Goal: Ask a question: Seek information or help from site administrators or community

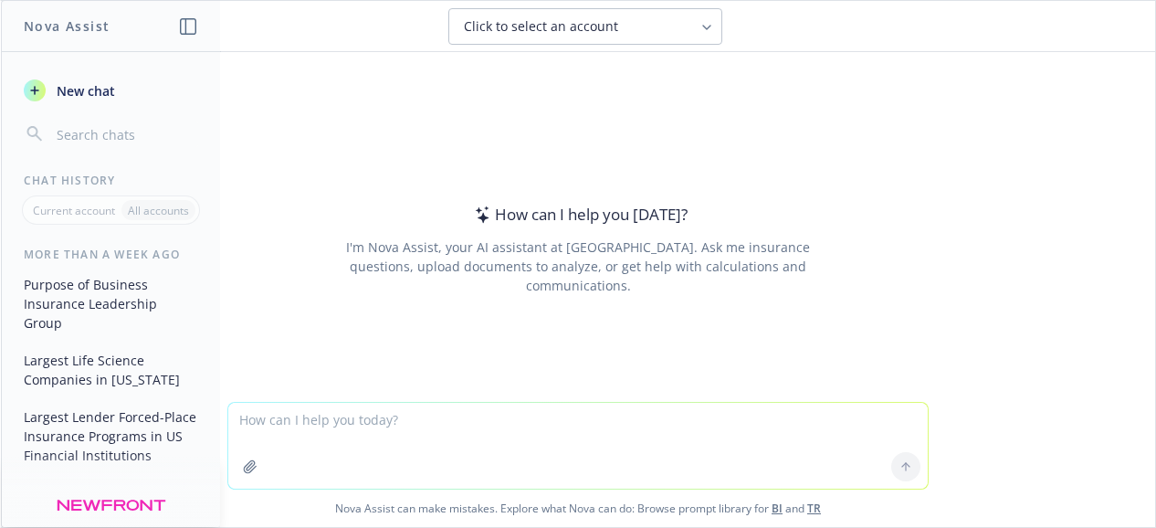
click at [322, 422] on textarea at bounding box center [577, 446] width 699 height 86
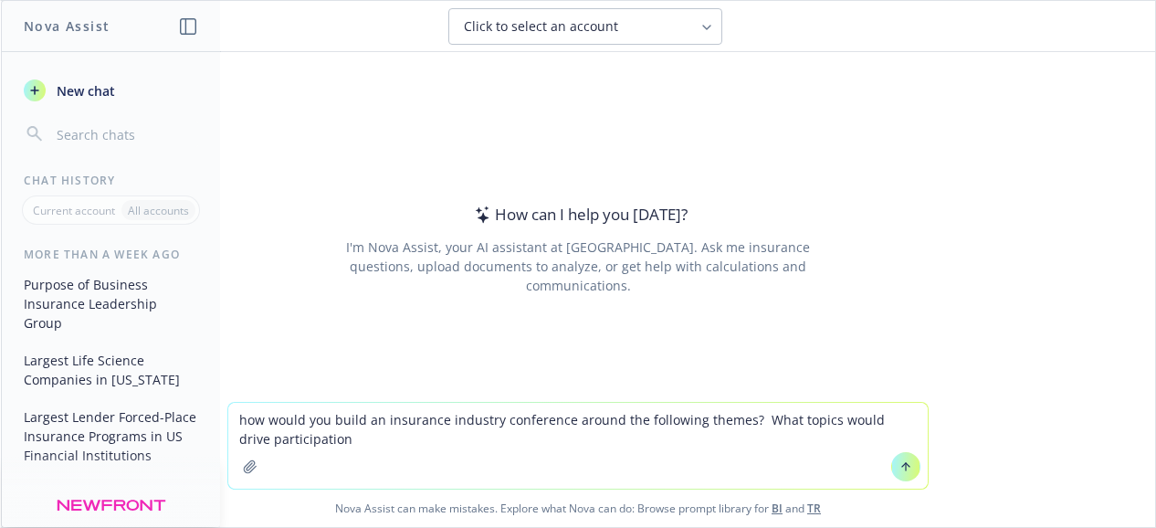
type textarea "how would you build an insurance industry conference around the following theme…"
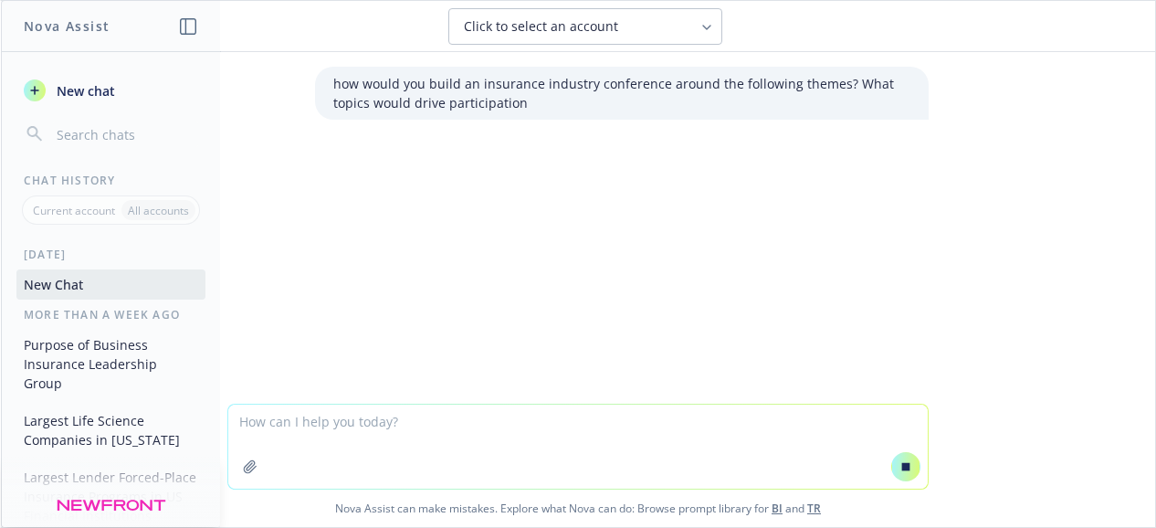
click at [278, 431] on textarea at bounding box center [577, 446] width 699 height 84
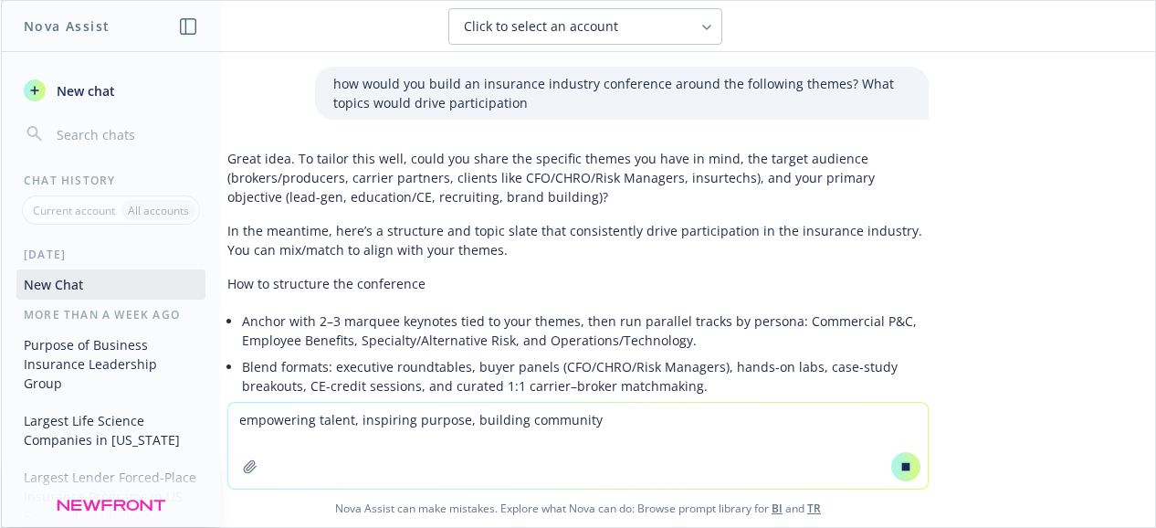
click at [652, 425] on textarea "empowering talent, inspiring purpose, building community" at bounding box center [577, 446] width 699 height 86
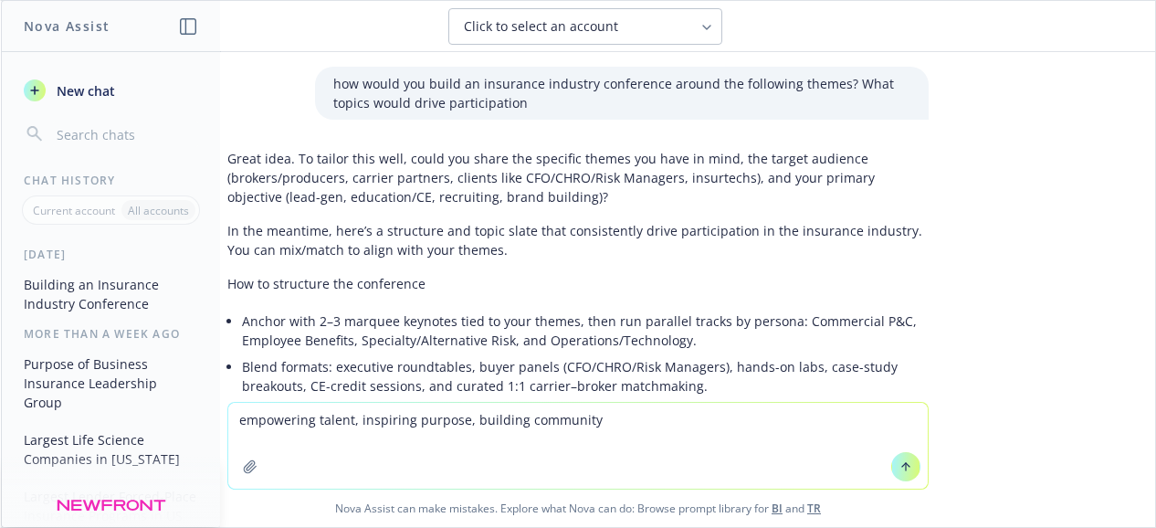
click at [515, 102] on p "how would you build an insurance industry conference around the following theme…" at bounding box center [621, 93] width 577 height 38
click at [514, 105] on p "how would you build an insurance industry conference around the following theme…" at bounding box center [621, 93] width 577 height 38
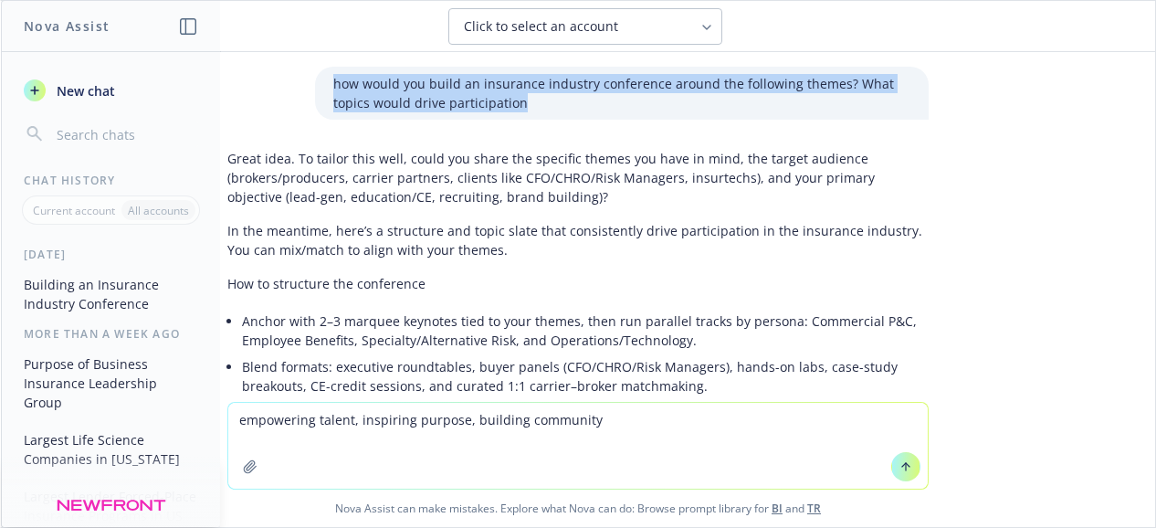
drag, startPoint x: 520, startPoint y: 107, endPoint x: 302, endPoint y: 67, distance: 221.9
click at [315, 67] on div "how would you build an insurance industry conference around the following theme…" at bounding box center [622, 93] width 614 height 53
copy p "how would you build an insurance industry conference around the following theme…"
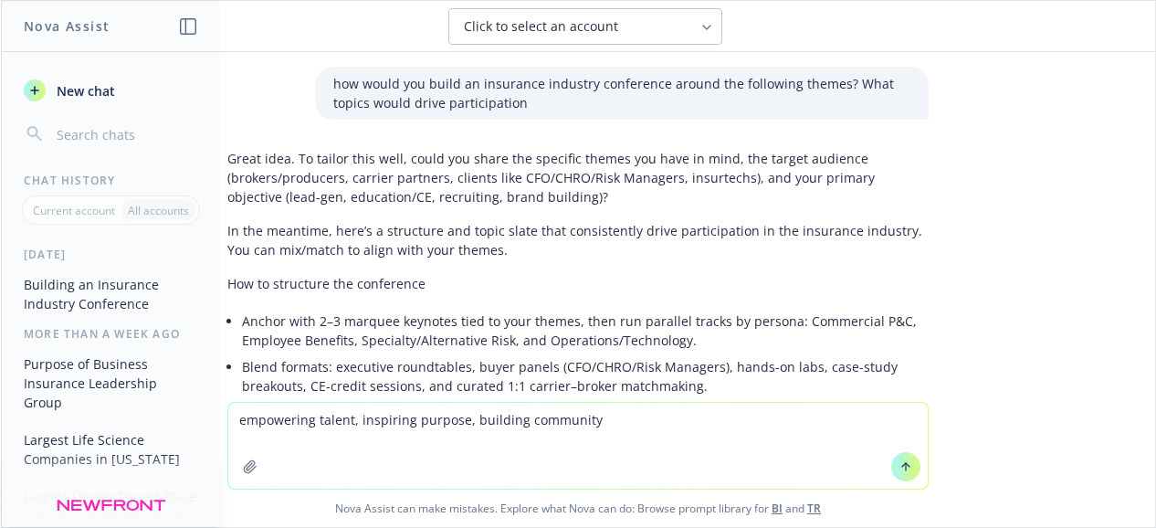
click at [236, 425] on textarea "empowering talent, inspiring purpose, building community" at bounding box center [577, 446] width 699 height 86
paste textarea "how would you build an insurance industry conference around the following theme…"
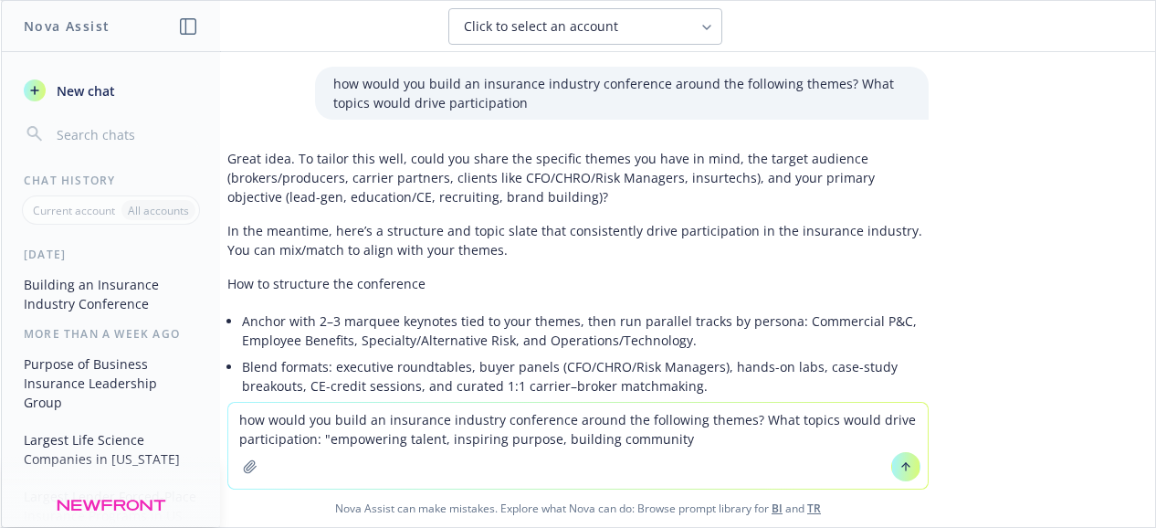
click at [671, 440] on textarea "how would you build an insurance industry conference around the following theme…" at bounding box center [577, 446] width 699 height 86
type textarea "how would you build an insurance industry conference around the following theme…"
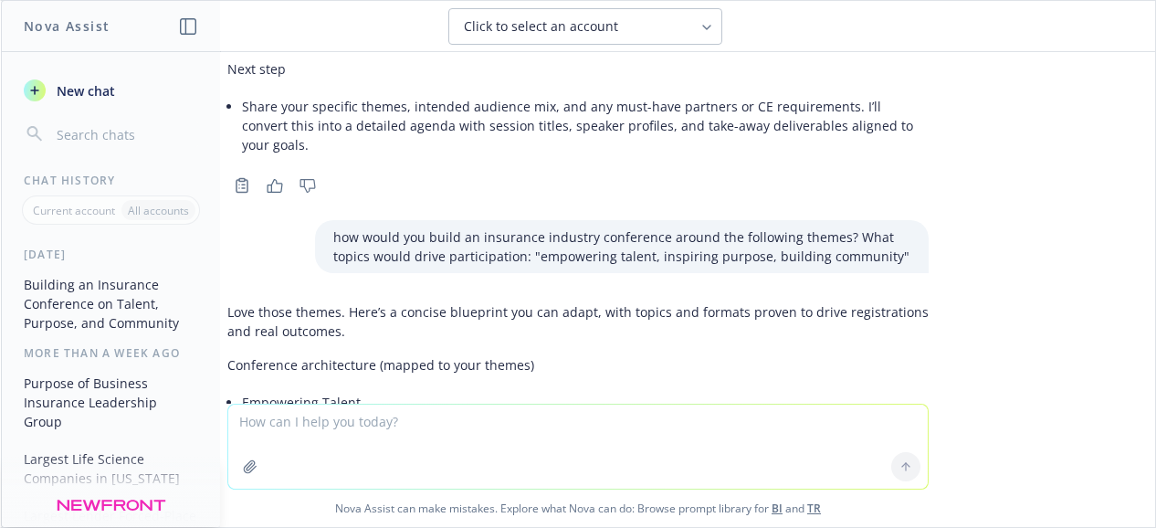
scroll to position [2162, 0]
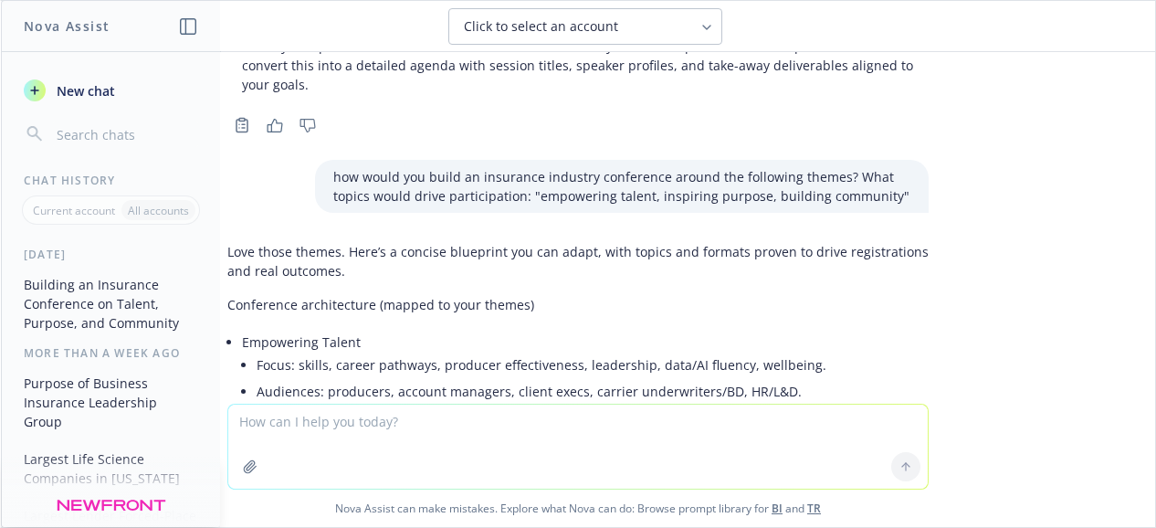
click at [228, 295] on p "Conference architecture (mapped to your themes)" at bounding box center [577, 304] width 701 height 19
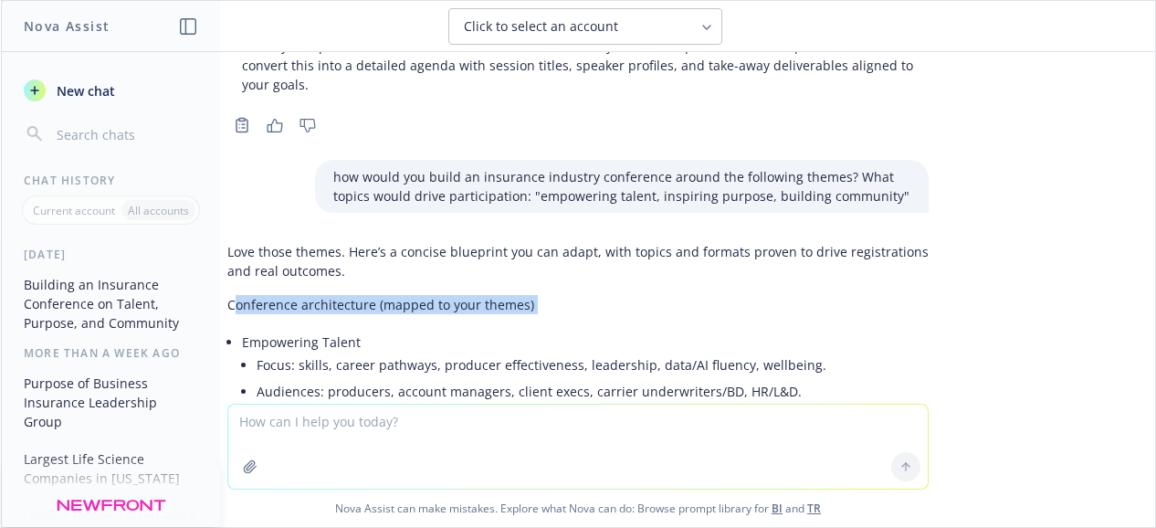
drag, startPoint x: 221, startPoint y: 244, endPoint x: 297, endPoint y: 268, distance: 79.4
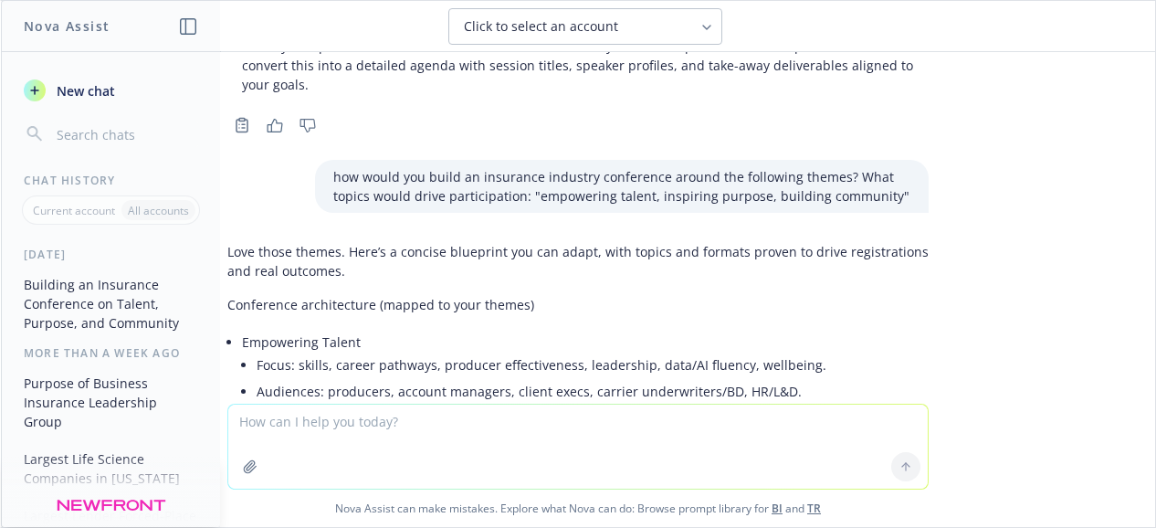
click at [218, 243] on div "New chat Chat History Current account All accounts [DATE] Building an Insurance…" at bounding box center [111, 292] width 218 height 467
click at [227, 295] on p "Conference architecture (mapped to your themes)" at bounding box center [577, 304] width 701 height 19
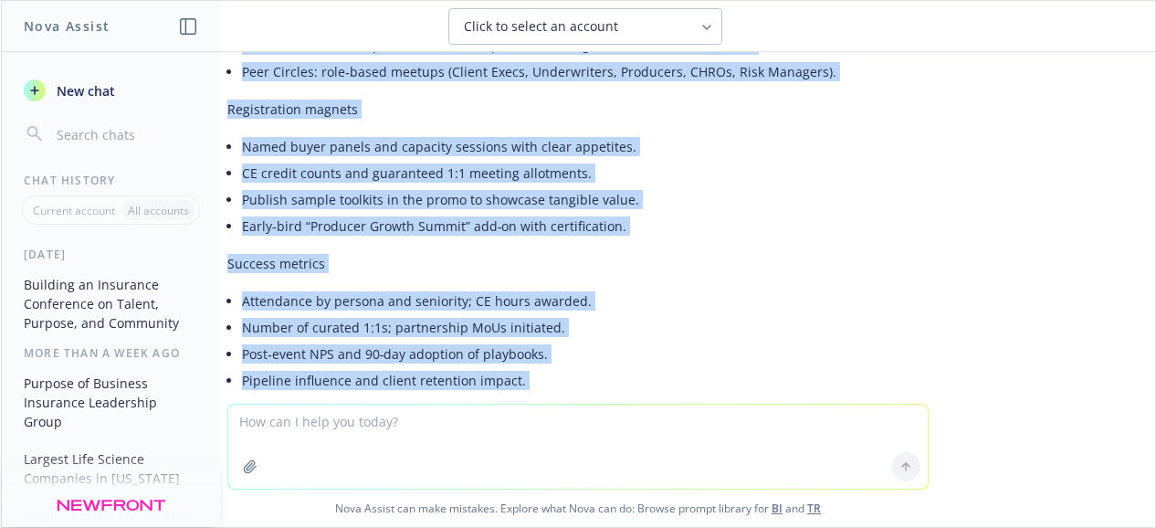
scroll to position [4962, 0]
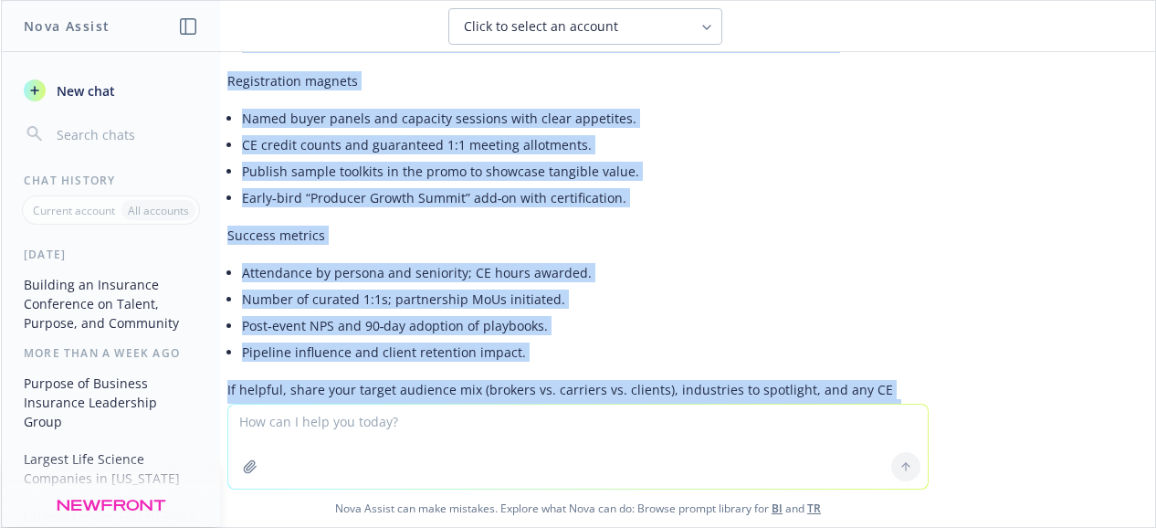
drag, startPoint x: 225, startPoint y: 245, endPoint x: 807, endPoint y: 377, distance: 597.4
click at [807, 377] on div "how would you build an insurance industry conference around the following theme…" at bounding box center [578, 228] width 1154 height 352
copy div "loremipsu dolorsitamet (consec ad elit seddoe) Temporinci Utlabo Etdol: magnaa,…"
